Goal: Book appointment/travel/reservation

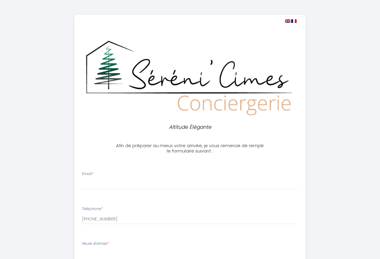
select select
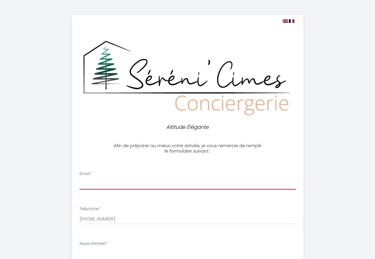
click at [96, 182] on input "Email *" at bounding box center [188, 184] width 216 height 11
click at [113, 185] on input "[DOMAIN_NAME]" at bounding box center [188, 184] width 216 height 11
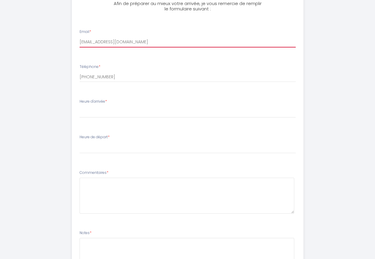
scroll to position [151, 0]
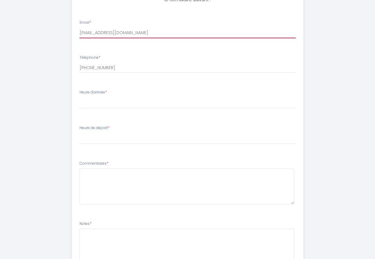
type input "[EMAIL_ADDRESS][DOMAIN_NAME]"
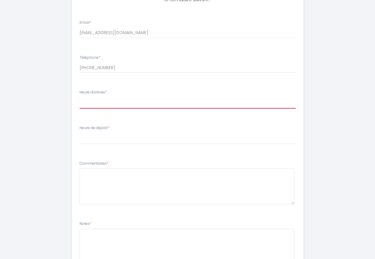
click at [80, 97] on select "16:00 16:30 17:00 17:30 18:00 18:30 19:00 19:30 20:00 20:30 21:00 21:30 22:00 2…" at bounding box center [188, 102] width 216 height 11
click at [119, 98] on select "16:00 16:30 17:00 17:30 18:00 18:30 19:00 19:30 20:00 20:30 21:00 21:30 22:00 2…" at bounding box center [188, 102] width 216 height 11
click at [80, 97] on select "16:00 16:30 17:00 17:30 18:00 18:30 19:00 19:30 20:00 20:30 21:00 21:30 22:00 2…" at bounding box center [188, 102] width 216 height 11
select select "16:00"
click option "16:00" at bounding box center [0, 0] width 0 height 0
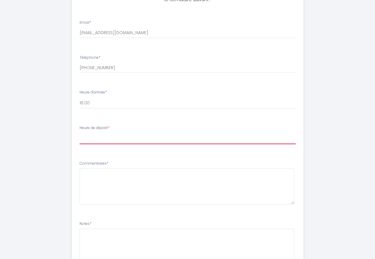
click at [80, 133] on select "00:00 00:30 01:00 01:30 02:00 02:30 03:00 03:30 04:00 04:30 05:00 05:30 06:00 0…" at bounding box center [188, 138] width 216 height 11
select select "10:00"
click option "10:00" at bounding box center [0, 0] width 0 height 0
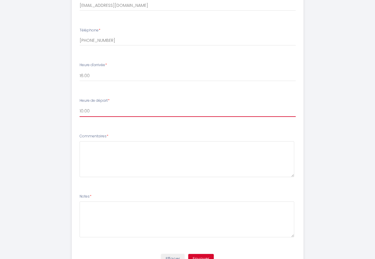
scroll to position [177, 0]
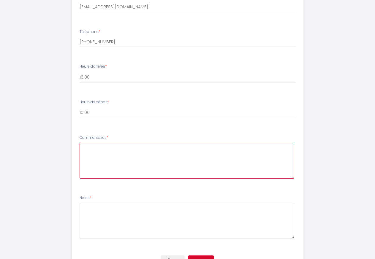
click at [89, 150] on textarea at bounding box center [187, 161] width 215 height 36
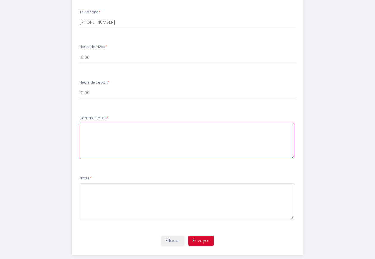
scroll to position [207, 0]
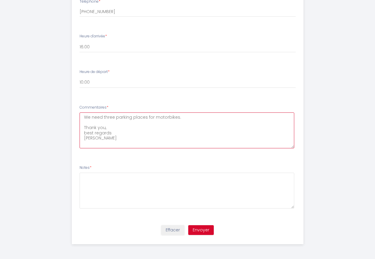
type textarea "We need three parking places for motorbikes. Thank you, best regards [PERSON_NA…"
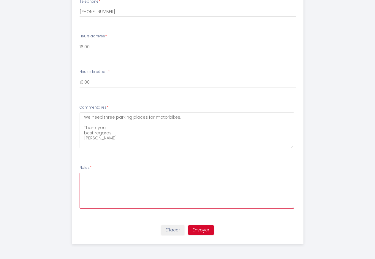
click at [85, 177] on textarea at bounding box center [187, 191] width 215 height 36
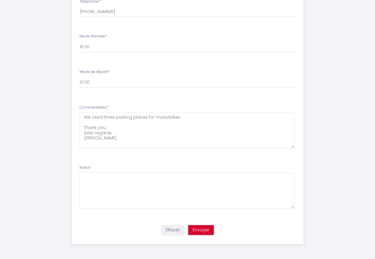
click at [204, 230] on button "Envoyer" at bounding box center [201, 230] width 26 height 10
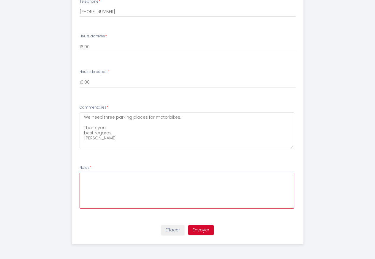
click at [89, 178] on textarea at bounding box center [187, 191] width 215 height 36
click at [0, 0] on lt-div at bounding box center [0, 0] width 0 height 0
select select "en-us"
click at [97, 187] on textarea at bounding box center [187, 191] width 215 height 36
type textarea "Best regards"
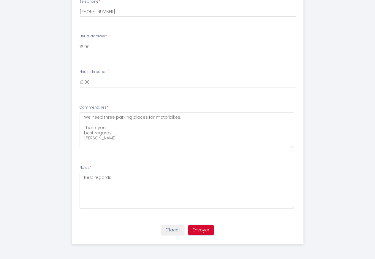
click at [205, 229] on button "Envoyer" at bounding box center [201, 230] width 26 height 10
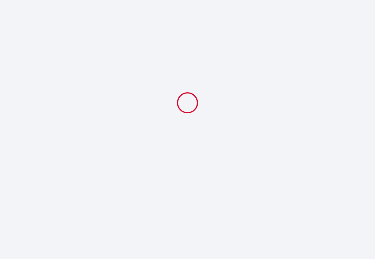
select select "10:00"
